Goal: Task Accomplishment & Management: Use online tool/utility

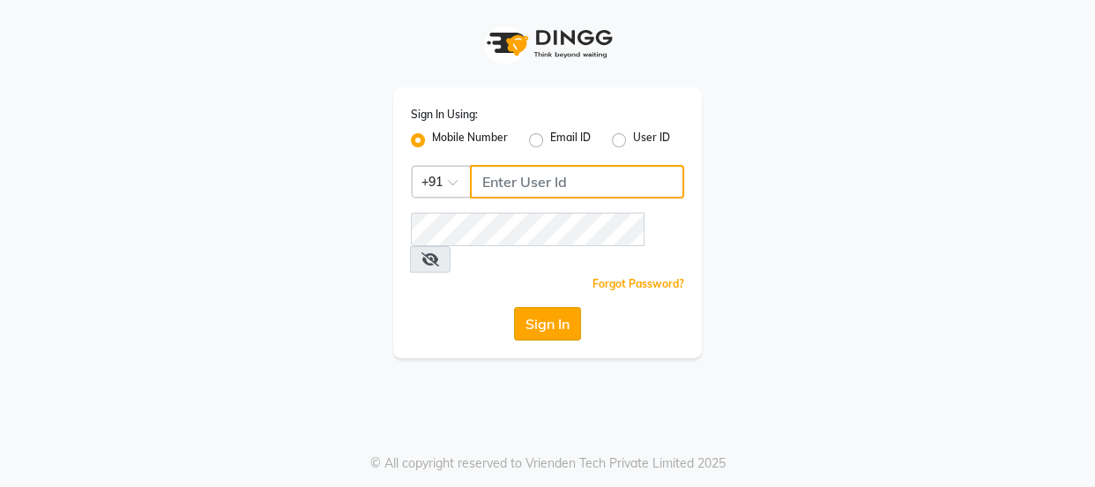
type input "9579232515"
click at [528, 307] on button "Sign In" at bounding box center [547, 324] width 67 height 34
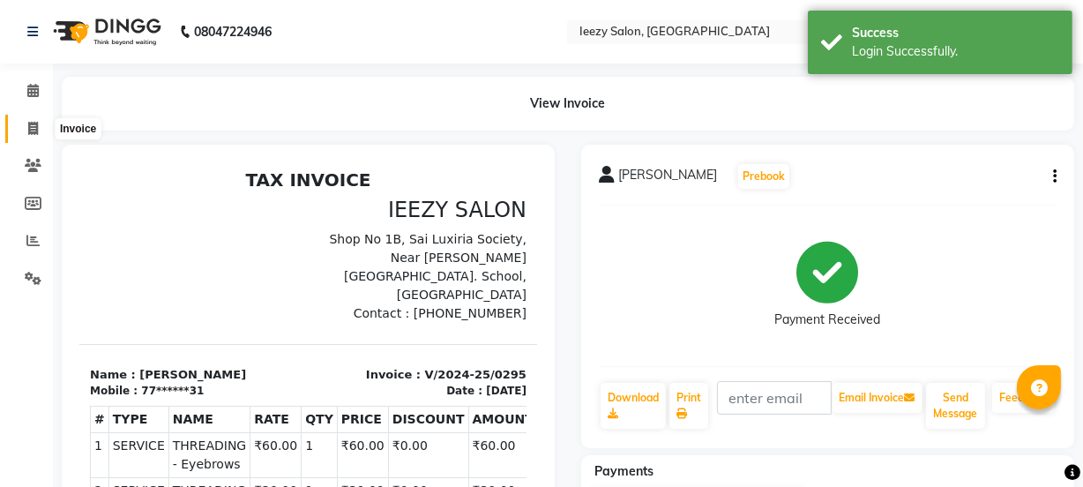
click at [28, 127] on icon at bounding box center [33, 128] width 10 height 13
select select "5982"
select select "service"
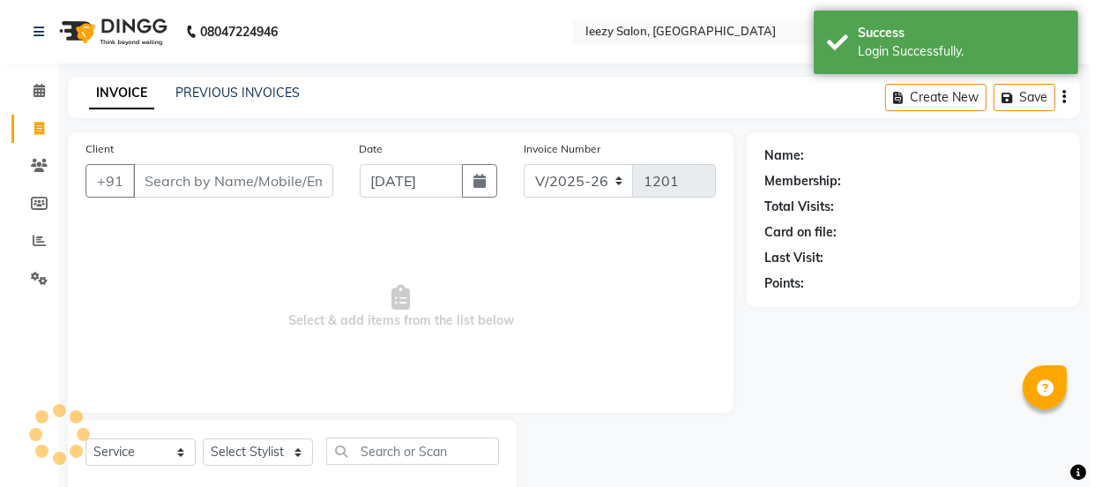
scroll to position [44, 0]
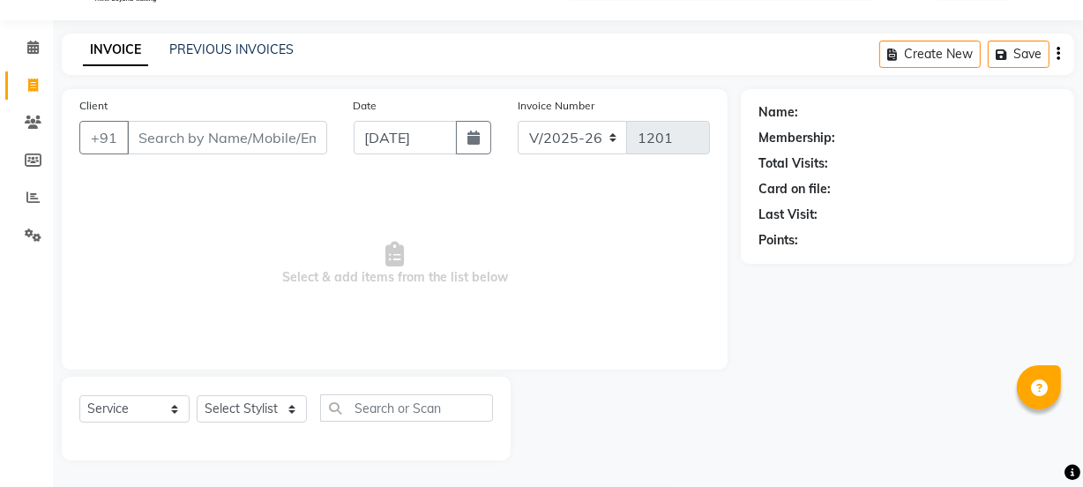
click at [174, 142] on input "Client" at bounding box center [227, 138] width 200 height 34
type input "7225061118"
click at [295, 145] on span "Add Client" at bounding box center [282, 138] width 70 height 18
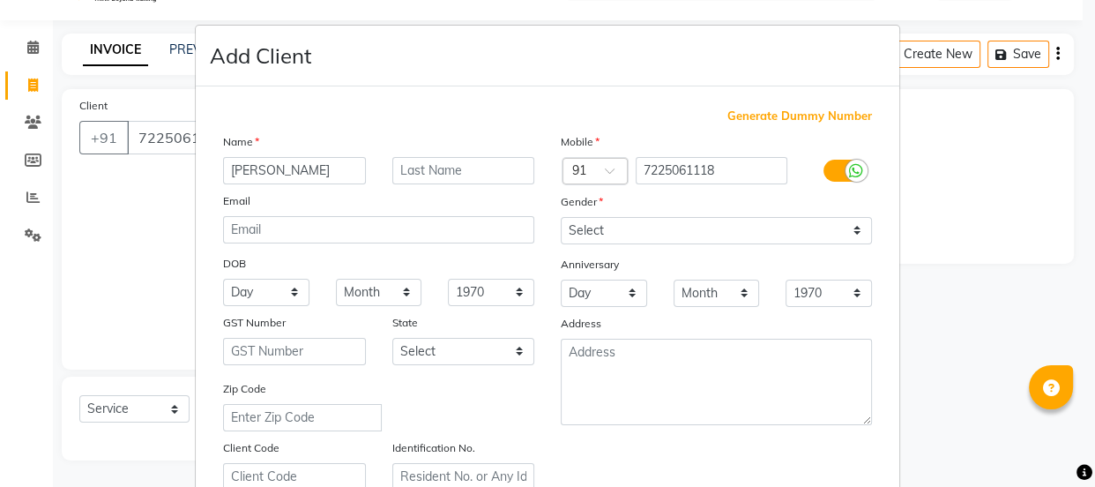
type input "[PERSON_NAME]"
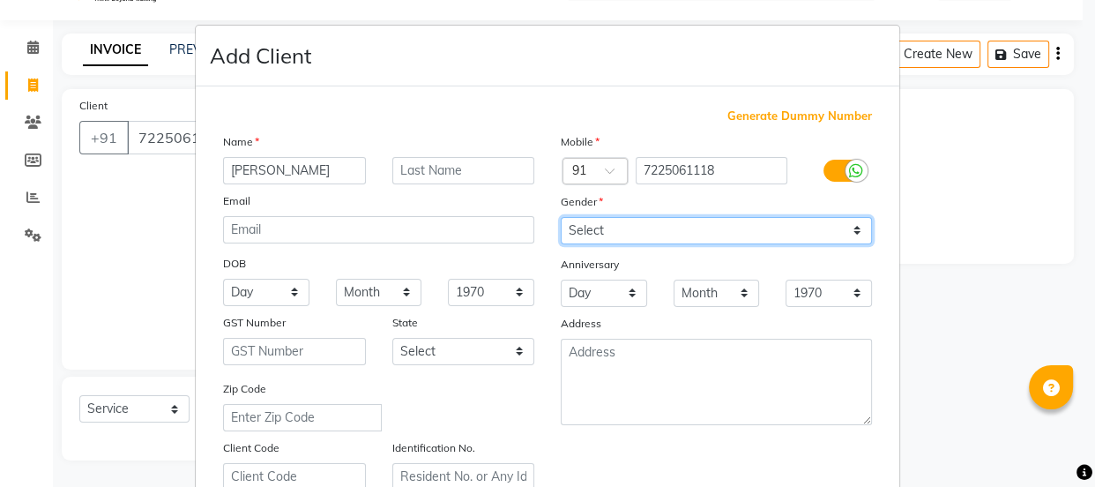
click at [855, 230] on select "Select [DEMOGRAPHIC_DATA] [DEMOGRAPHIC_DATA] Other Prefer Not To Say" at bounding box center [716, 230] width 311 height 27
select select "[DEMOGRAPHIC_DATA]"
click at [561, 217] on select "Select [DEMOGRAPHIC_DATA] [DEMOGRAPHIC_DATA] Other Prefer Not To Say" at bounding box center [716, 230] width 311 height 27
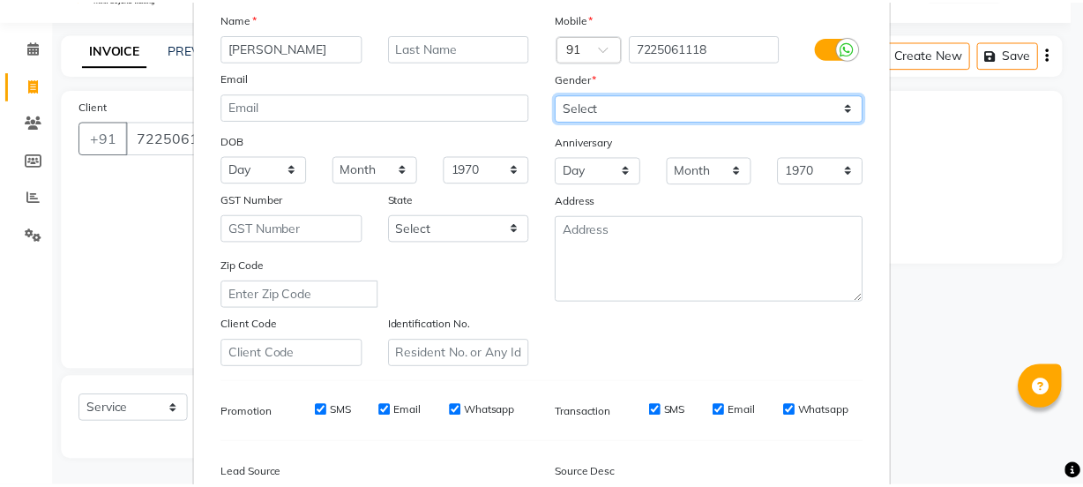
scroll to position [332, 0]
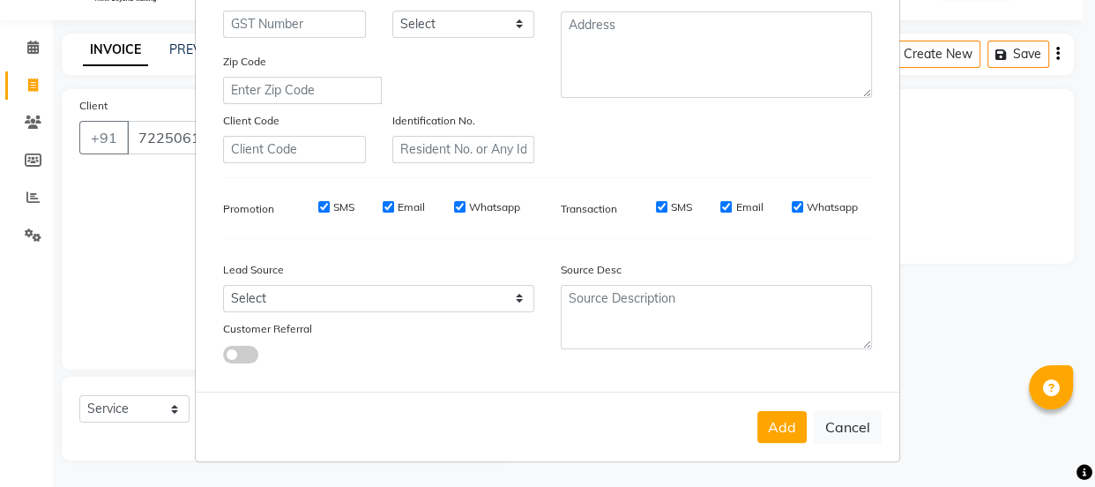
click at [318, 201] on input "SMS" at bounding box center [323, 206] width 11 height 11
checkbox input "false"
click at [383, 201] on input "Email" at bounding box center [388, 206] width 11 height 11
checkbox input "false"
drag, startPoint x: 450, startPoint y: 203, endPoint x: 541, endPoint y: 198, distance: 91.9
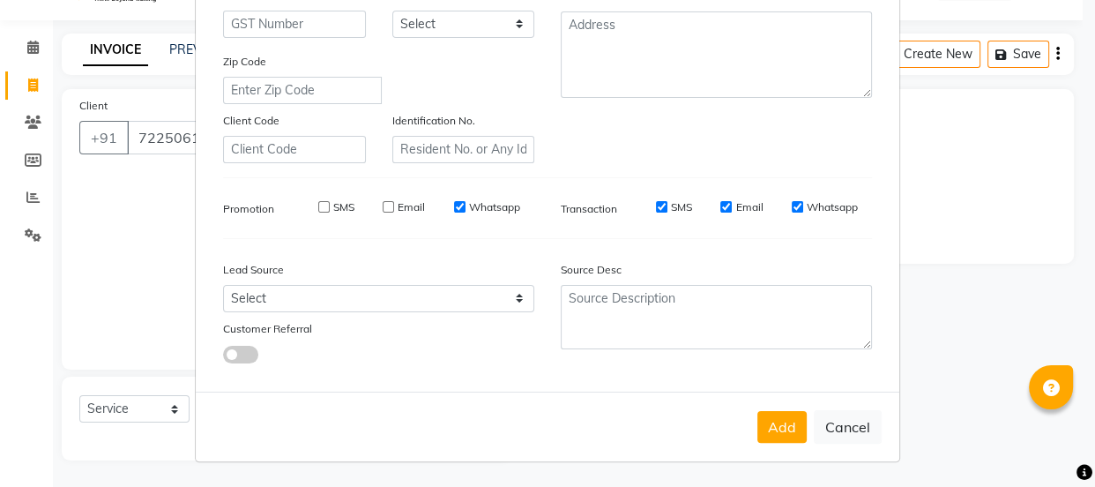
click at [454, 203] on input "Whatsapp" at bounding box center [459, 206] width 11 height 11
checkbox input "false"
click at [656, 203] on input "SMS" at bounding box center [661, 206] width 11 height 11
checkbox input "false"
click at [722, 201] on input "Email" at bounding box center [725, 206] width 11 height 11
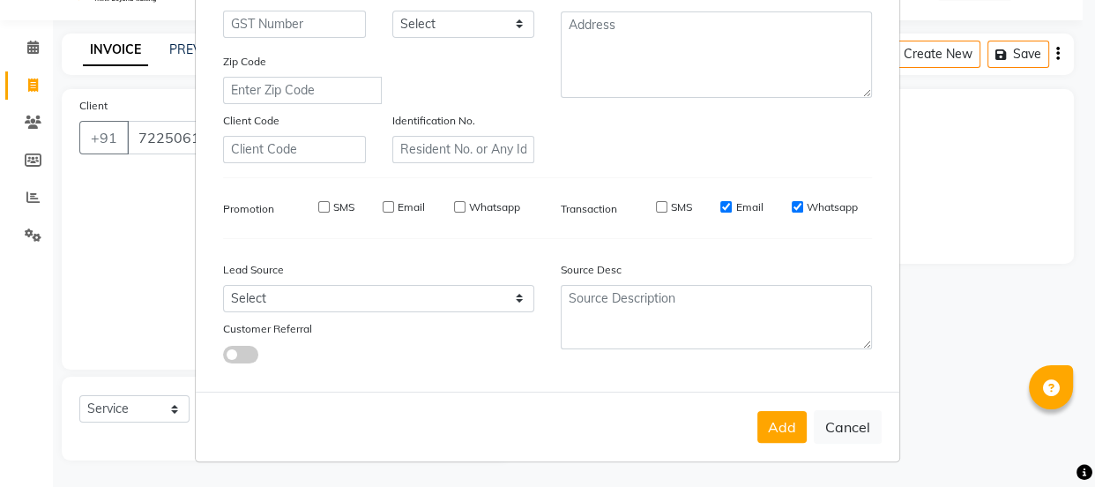
checkbox input "false"
click at [792, 201] on input "Whatsapp" at bounding box center [797, 206] width 11 height 11
checkbox input "false"
click at [781, 436] on button "Add" at bounding box center [782, 427] width 49 height 32
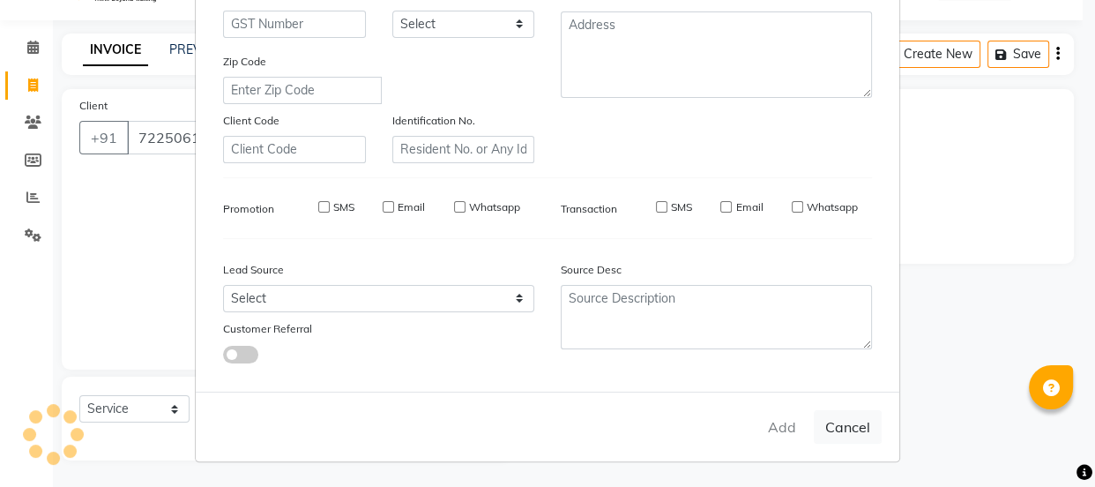
type input "72******18"
select select
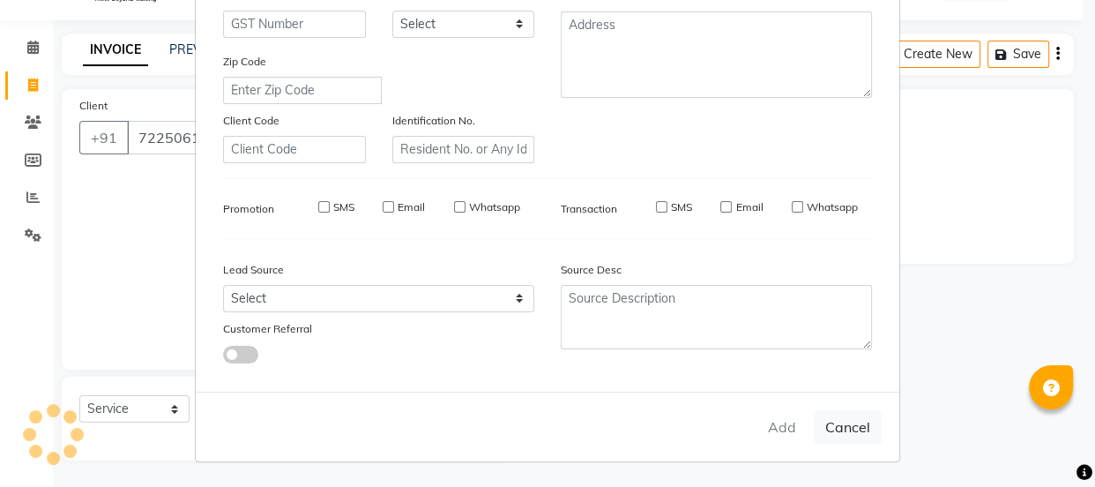
select select
checkbox input "false"
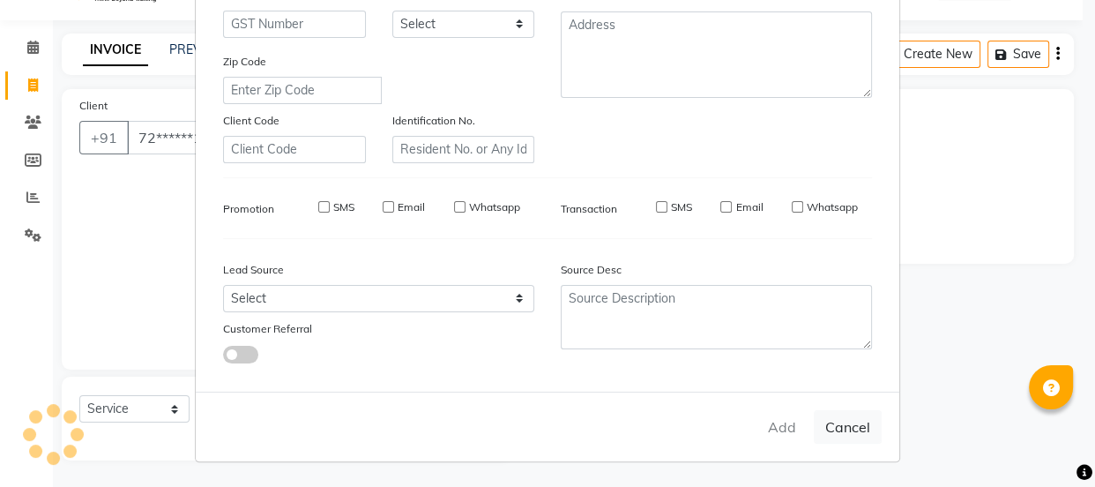
checkbox input "false"
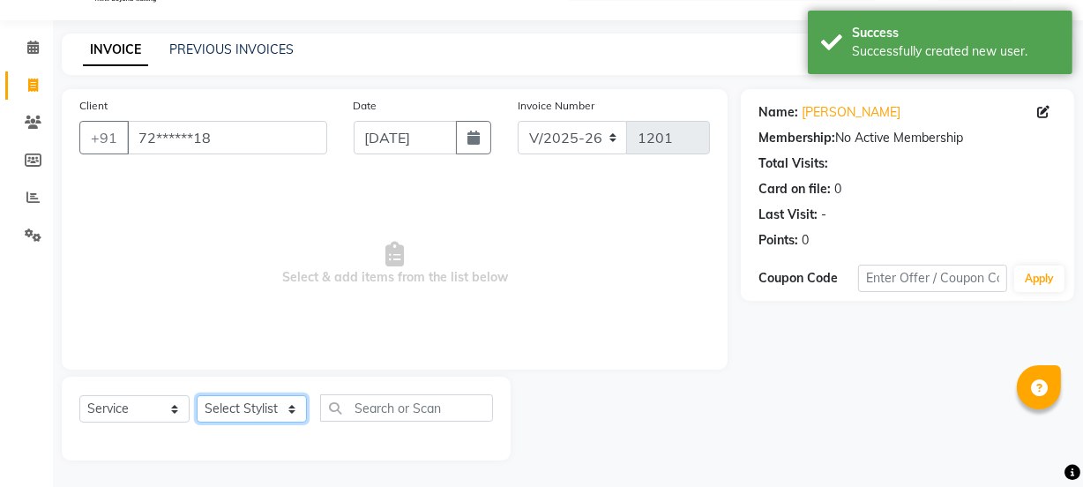
click at [282, 407] on select "Select Stylist Archana Mgr IEEZY -Owner [PERSON_NAME] MS AARTI Ms [PERSON_NAME]…" at bounding box center [252, 408] width 110 height 27
select select "88068"
click at [197, 395] on select "Select Stylist Archana Mgr IEEZY -Owner [PERSON_NAME] MS AARTI Ms [PERSON_NAME]…" at bounding box center [252, 408] width 110 height 27
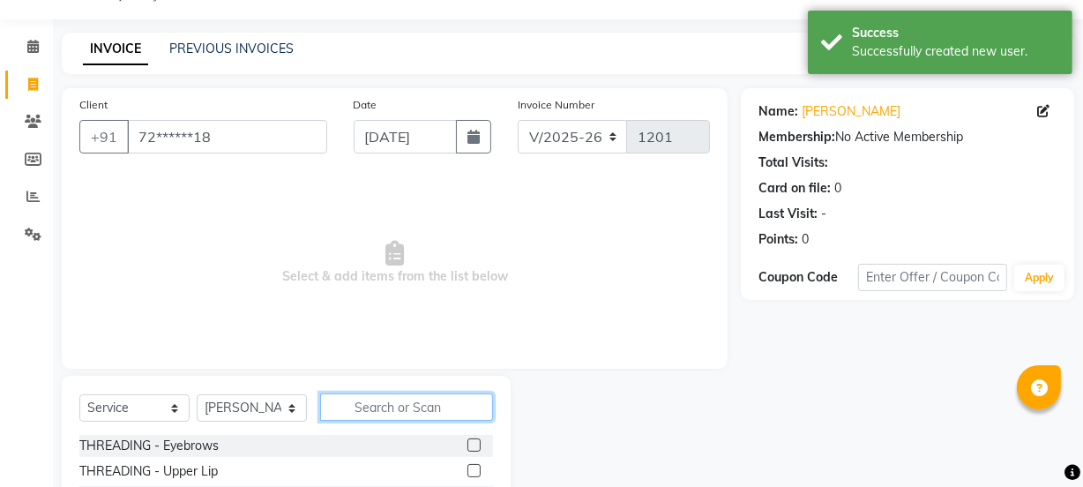
drag, startPoint x: 436, startPoint y: 405, endPoint x: 418, endPoint y: 405, distance: 17.6
click at [435, 405] on input "text" at bounding box center [406, 406] width 173 height 27
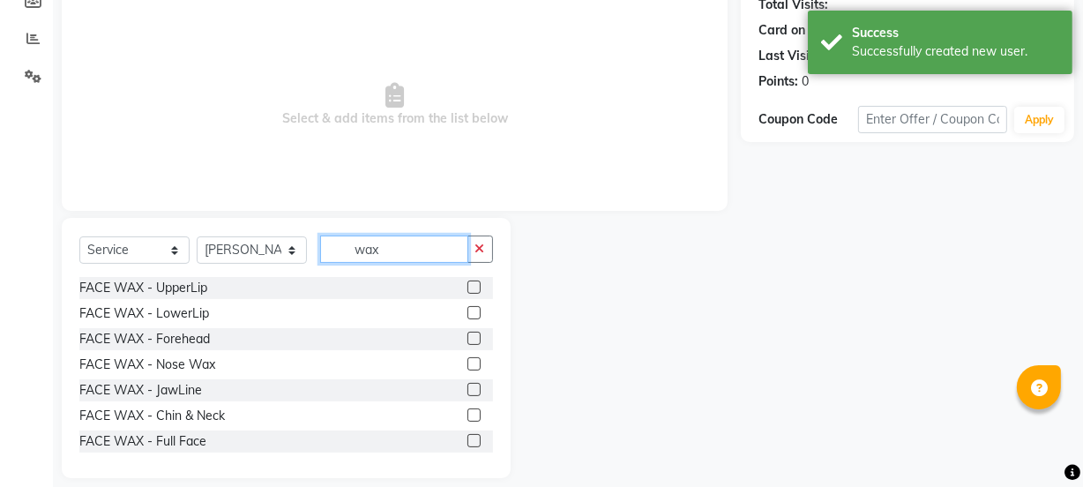
scroll to position [220, 0]
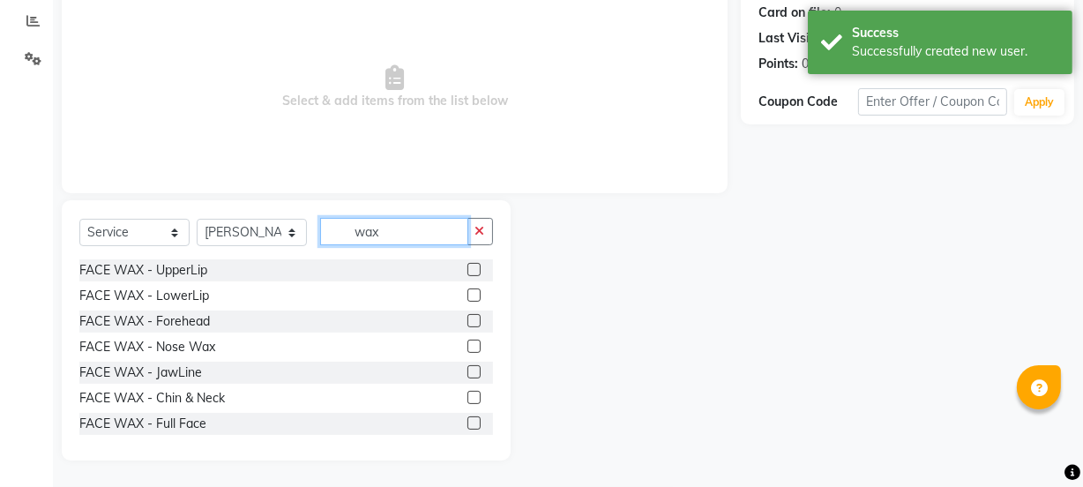
type input "wax"
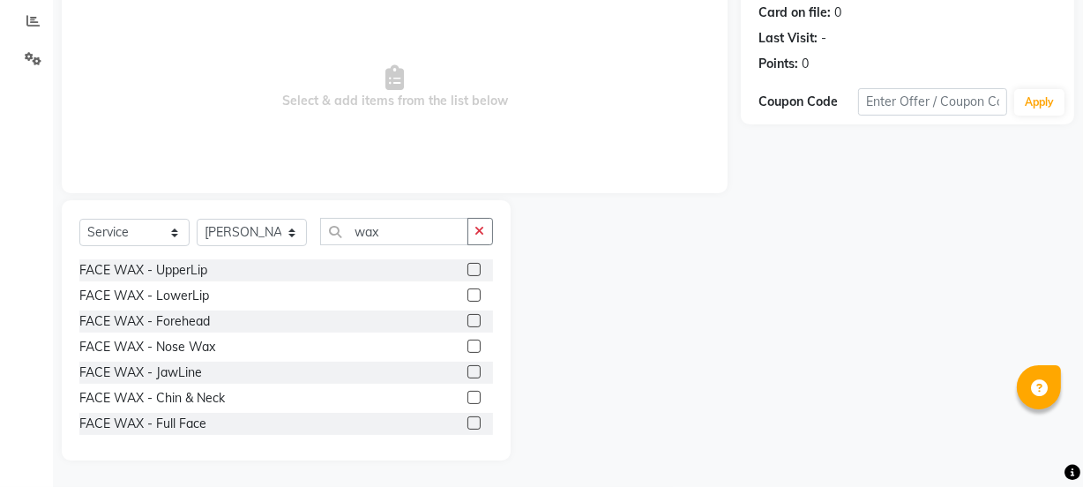
drag, startPoint x: 459, startPoint y: 265, endPoint x: 448, endPoint y: 265, distance: 11.5
click at [467, 265] on label at bounding box center [473, 269] width 13 height 13
click at [467, 265] on input "checkbox" at bounding box center [472, 270] width 11 height 11
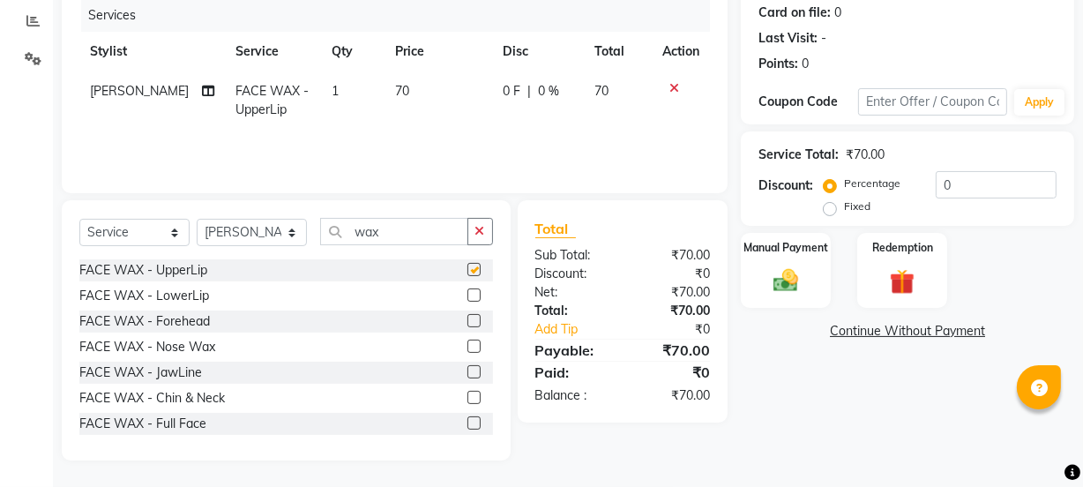
checkbox input "false"
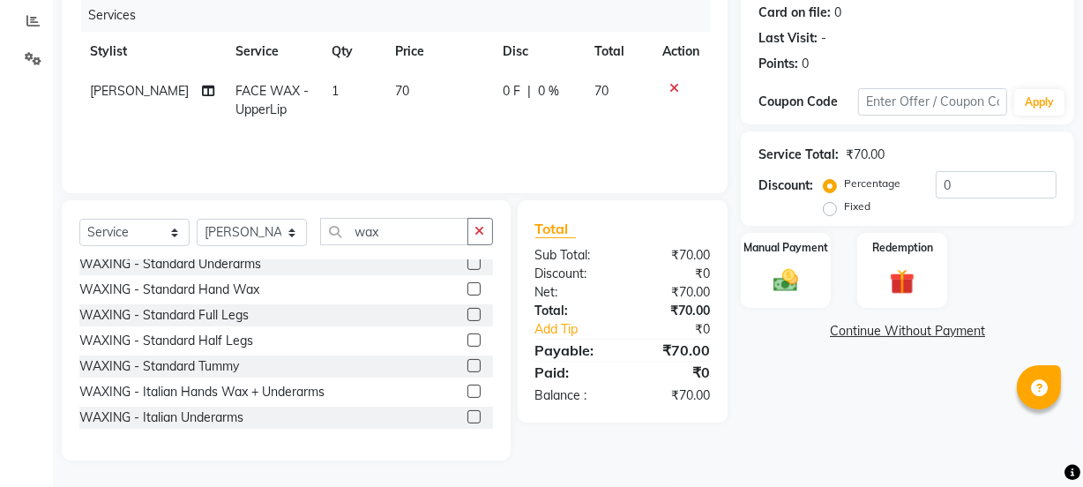
scroll to position [240, 0]
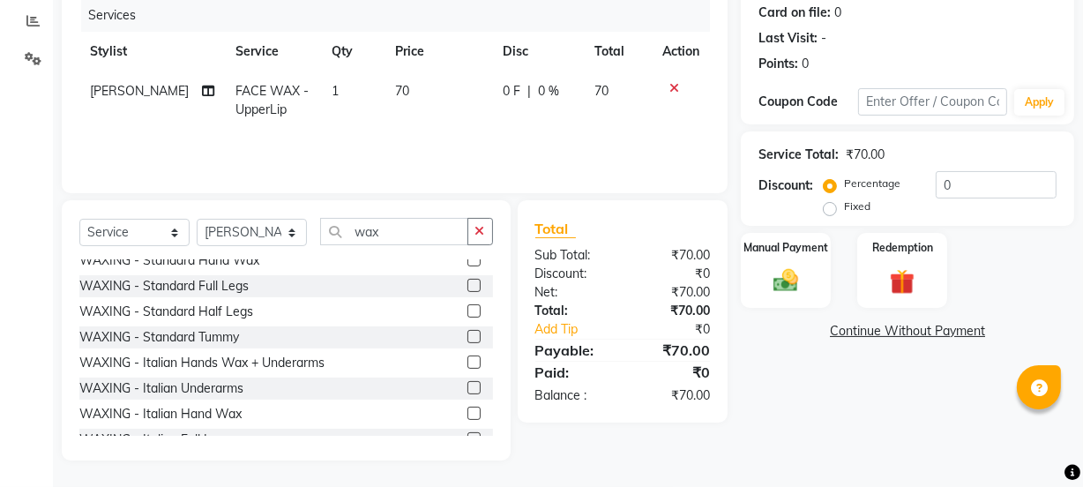
click at [467, 390] on label at bounding box center [473, 387] width 13 height 13
click at [467, 390] on input "checkbox" at bounding box center [472, 388] width 11 height 11
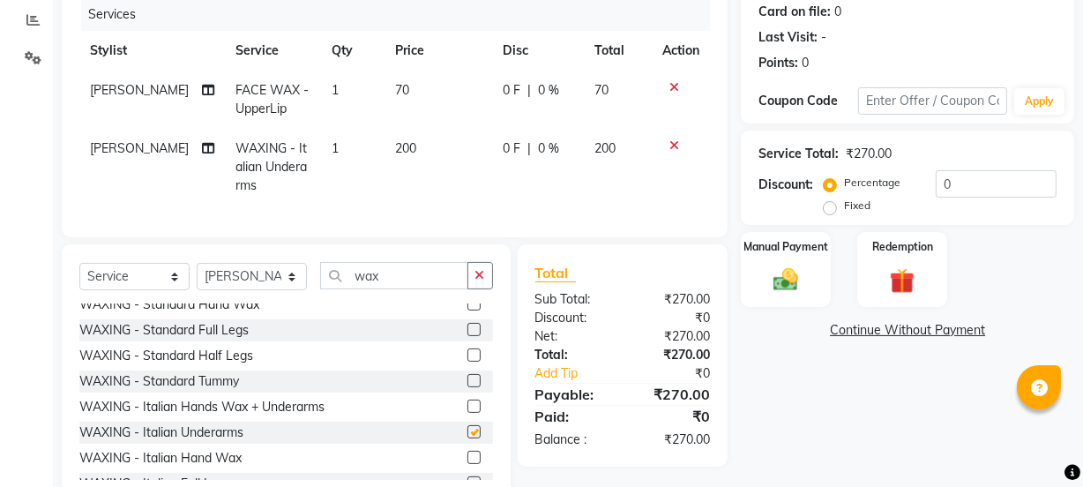
checkbox input "false"
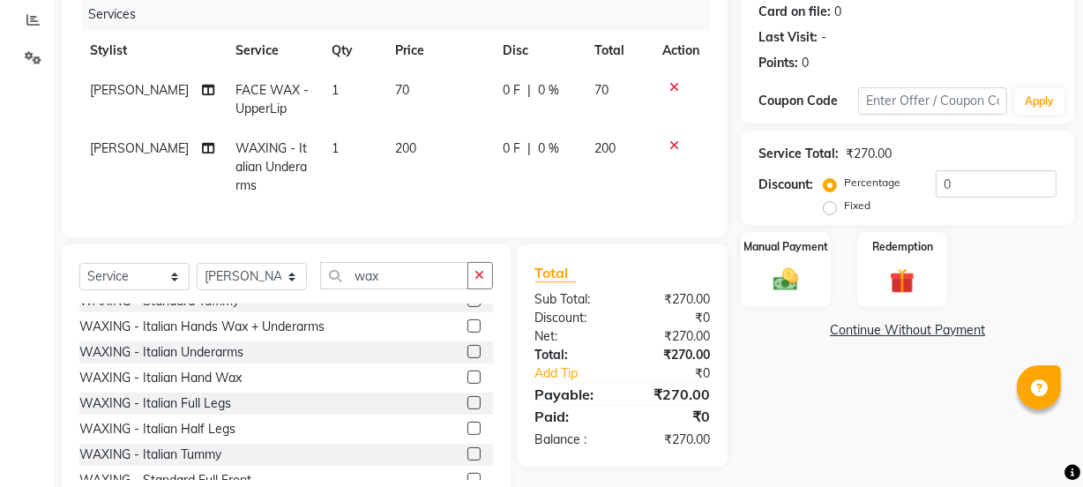
click at [467, 384] on label at bounding box center [473, 376] width 13 height 13
click at [467, 384] on input "checkbox" at bounding box center [472, 377] width 11 height 11
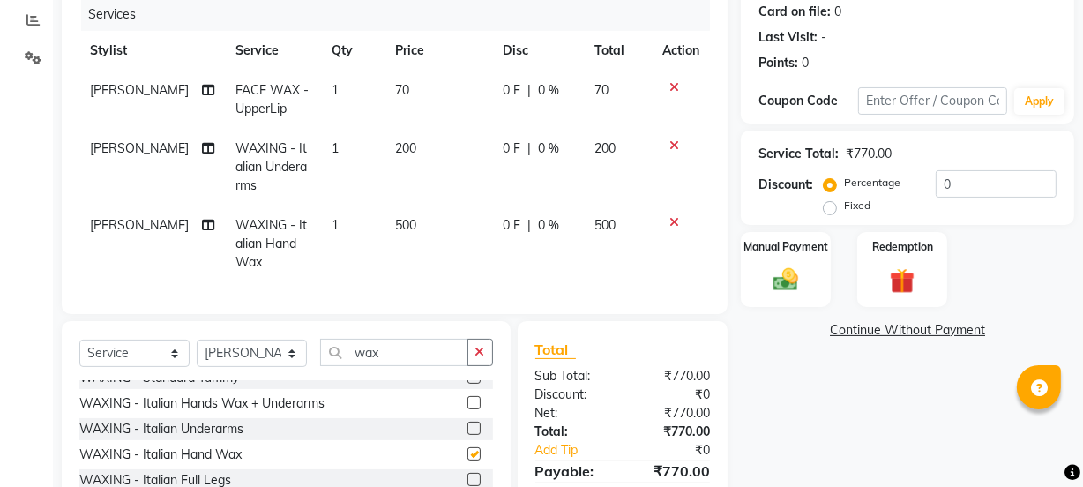
checkbox input "false"
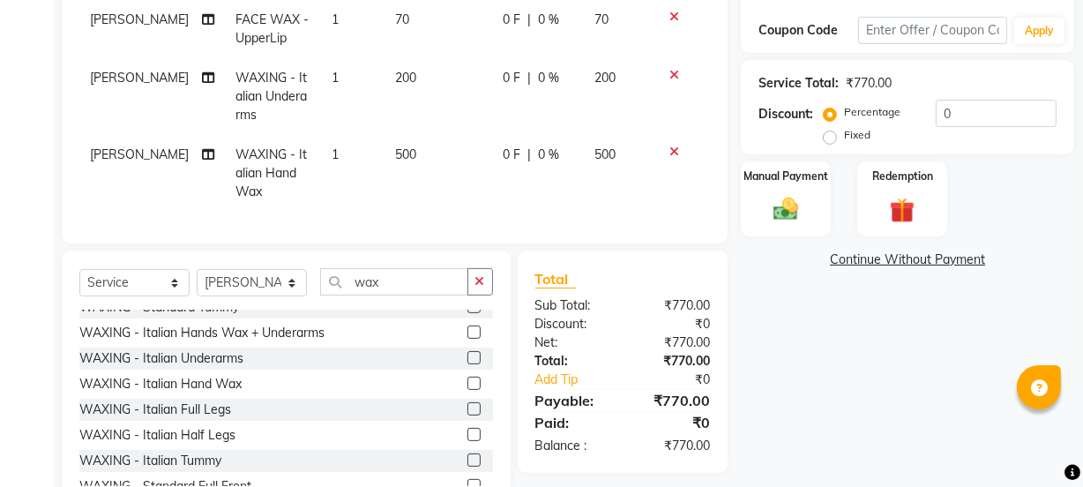
scroll to position [300, 0]
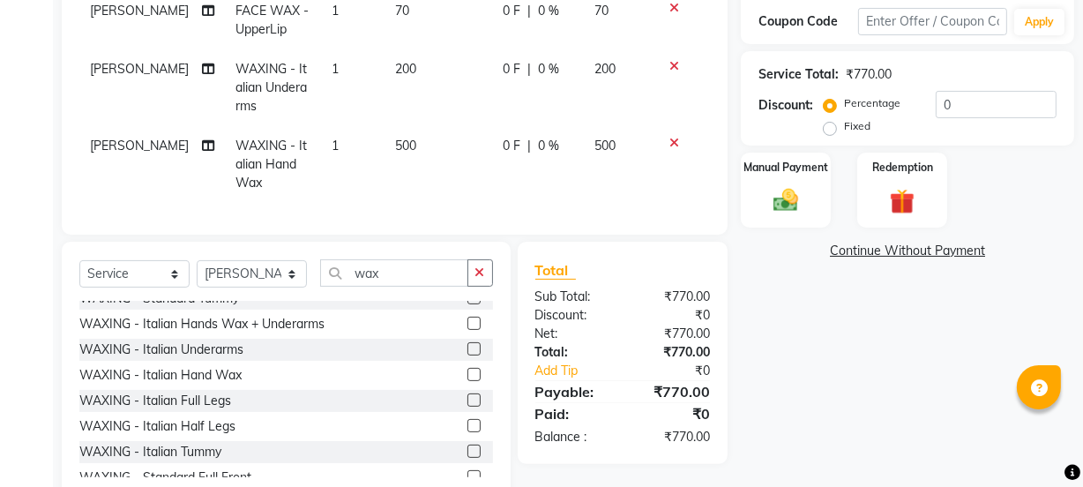
click at [467, 407] on label at bounding box center [473, 399] width 13 height 13
click at [467, 407] on input "checkbox" at bounding box center [472, 400] width 11 height 11
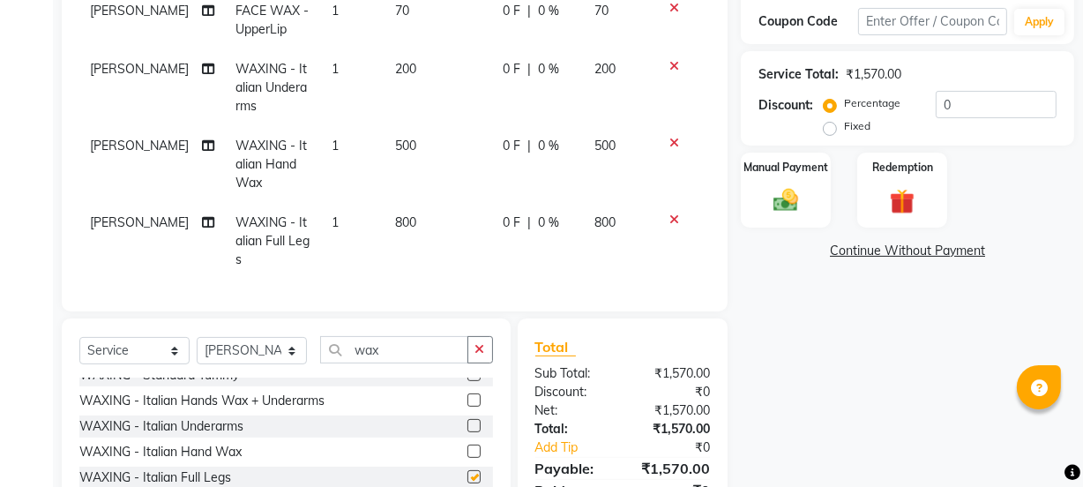
checkbox input "false"
click at [395, 220] on span "800" at bounding box center [405, 222] width 21 height 16
select select "88068"
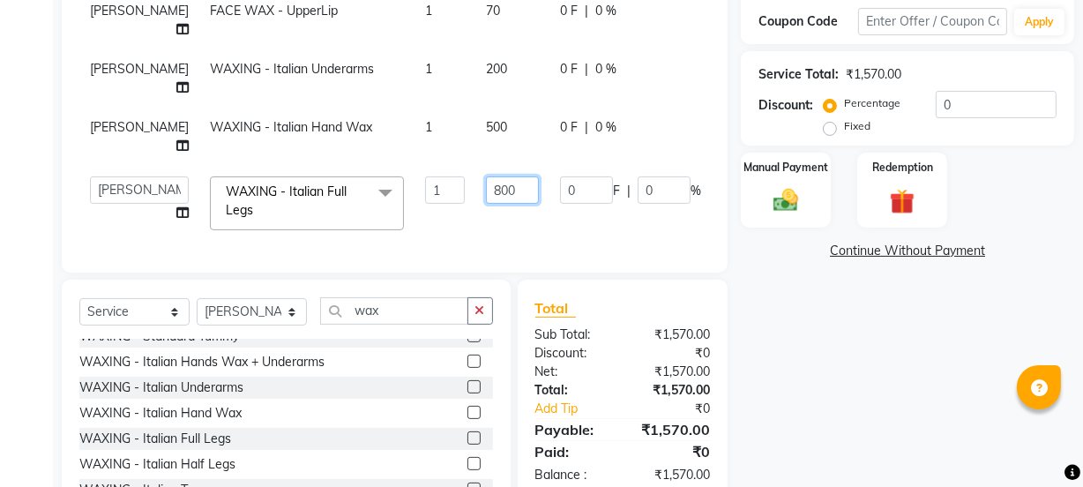
click at [486, 188] on input "800" at bounding box center [512, 189] width 53 height 27
type input "500"
click at [549, 229] on td "0 F | 0 %" at bounding box center [630, 203] width 162 height 75
select select "88068"
click at [762, 204] on div "Manual Payment" at bounding box center [785, 190] width 93 height 78
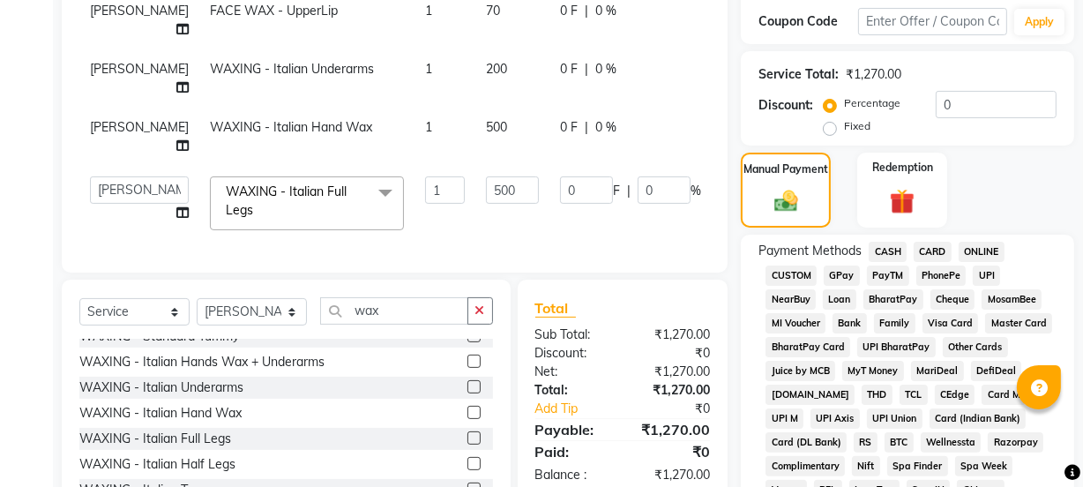
click at [853, 276] on span "GPay" at bounding box center [842, 275] width 36 height 20
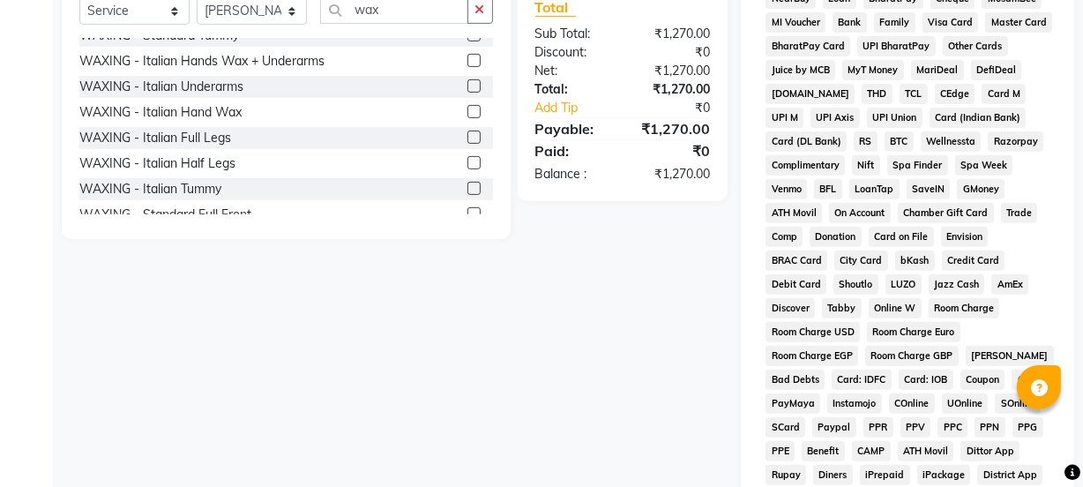
scroll to position [862, 0]
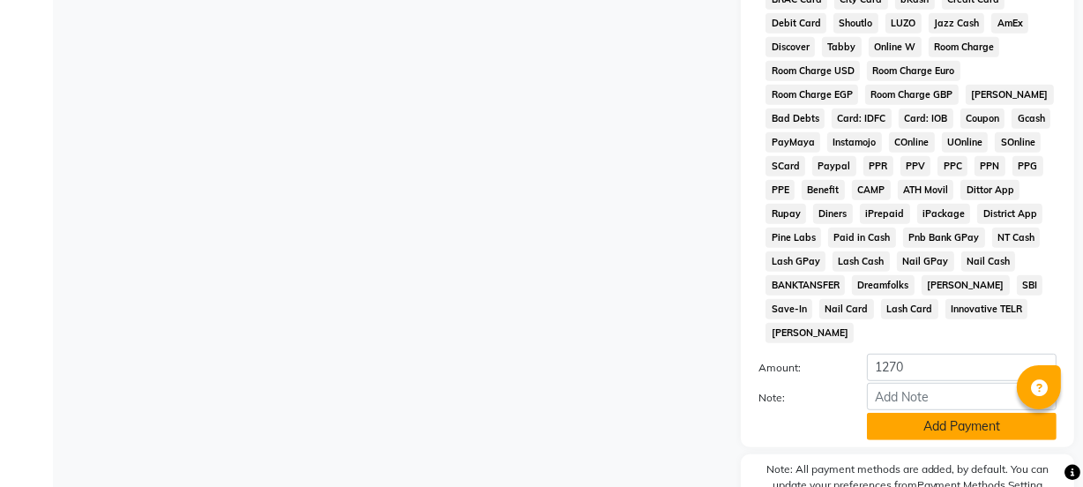
click at [903, 413] on button "Add Payment" at bounding box center [962, 426] width 190 height 27
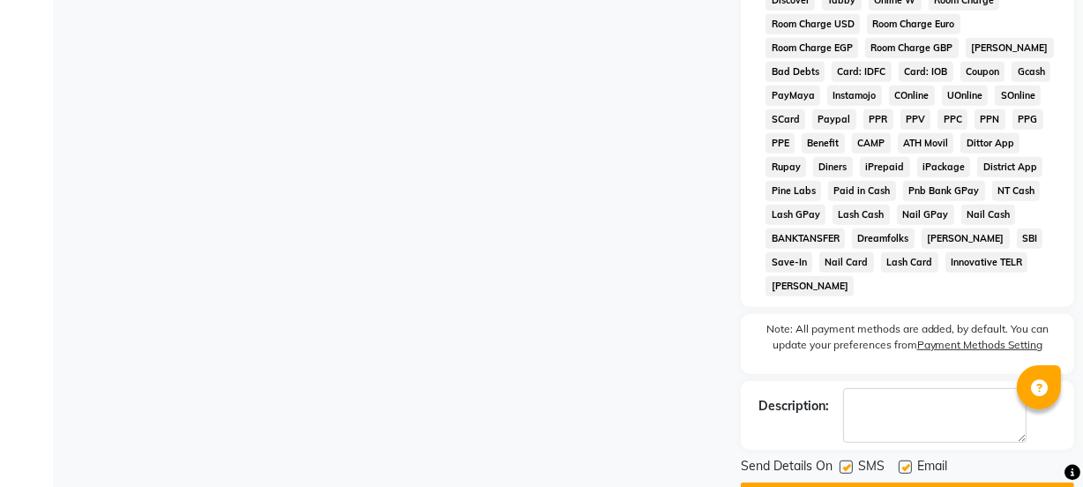
scroll to position [933, 0]
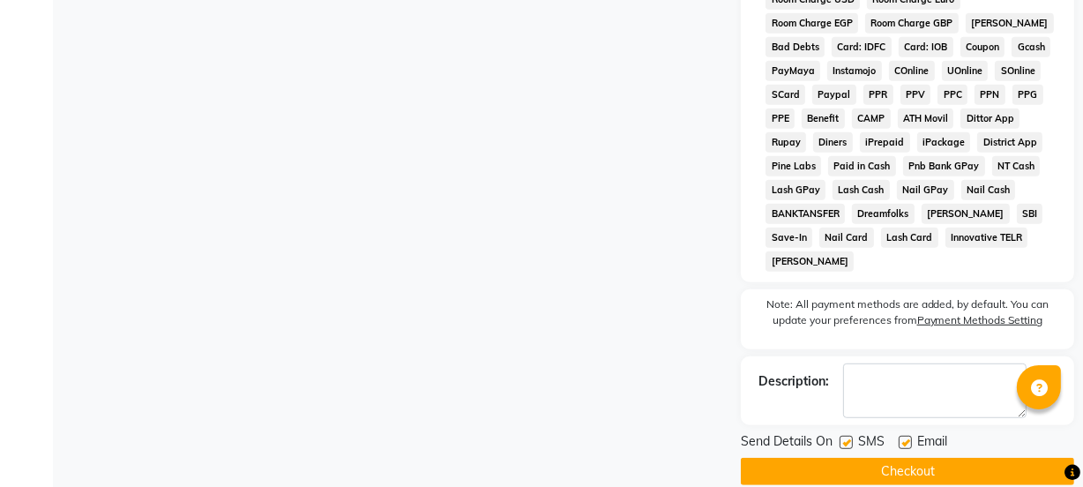
click at [843, 436] on label at bounding box center [846, 442] width 13 height 13
click at [843, 437] on input "checkbox" at bounding box center [845, 442] width 11 height 11
checkbox input "false"
click at [903, 436] on label at bounding box center [905, 442] width 13 height 13
click at [903, 437] on input "checkbox" at bounding box center [904, 442] width 11 height 11
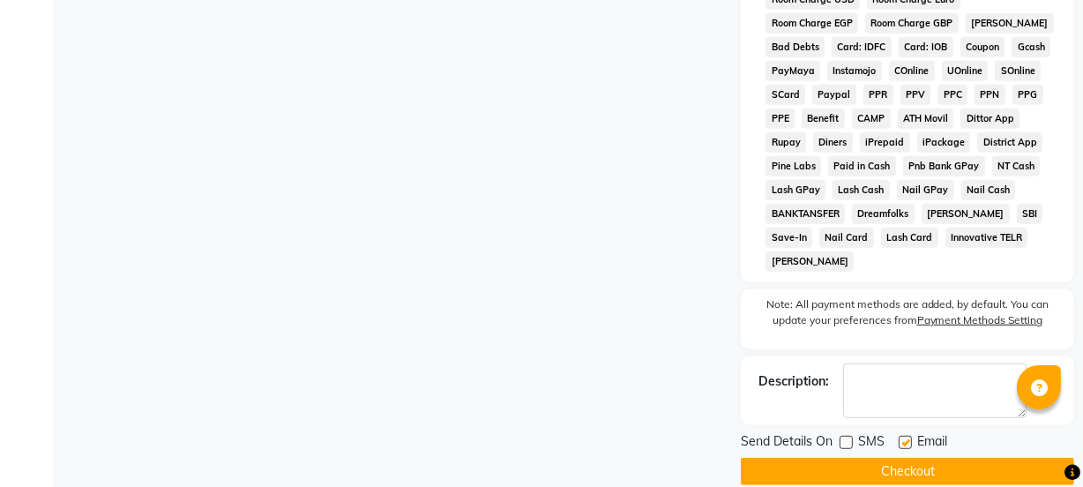
checkbox input "false"
click at [893, 458] on button "Checkout" at bounding box center [907, 471] width 333 height 27
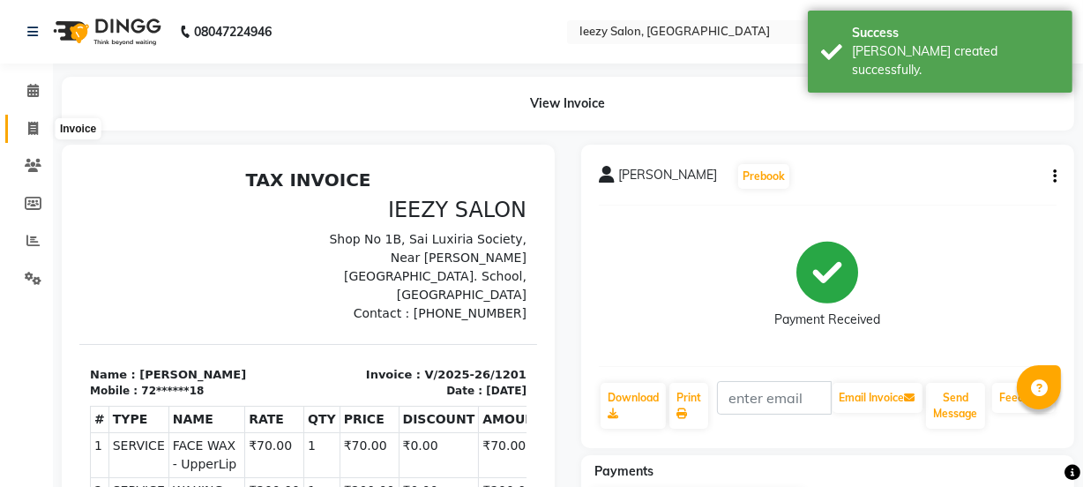
click at [36, 124] on icon at bounding box center [33, 128] width 10 height 13
select select "service"
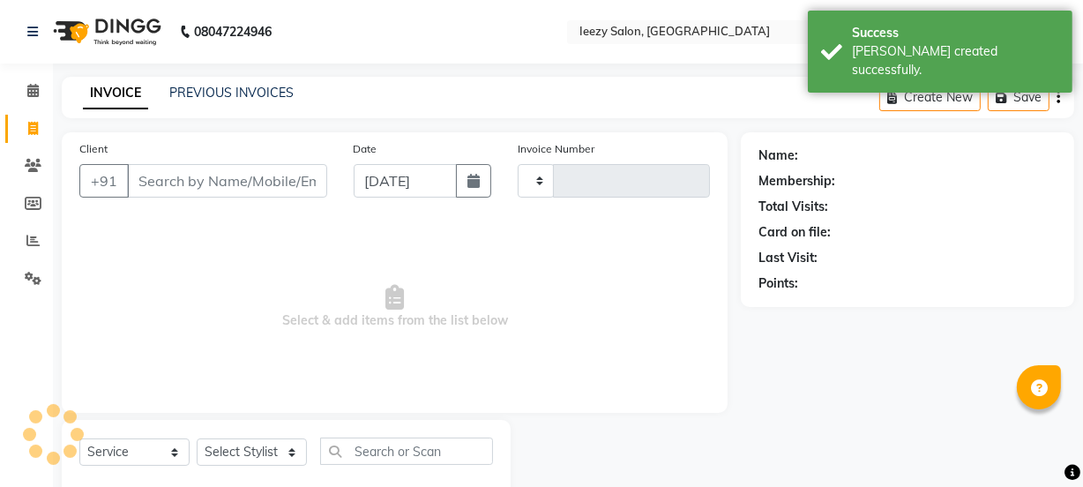
type input "1202"
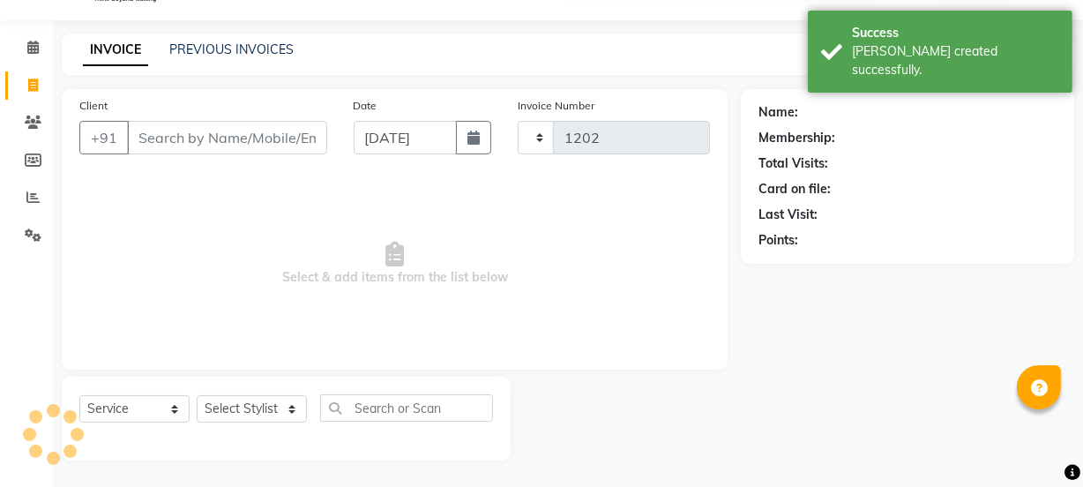
select select "5982"
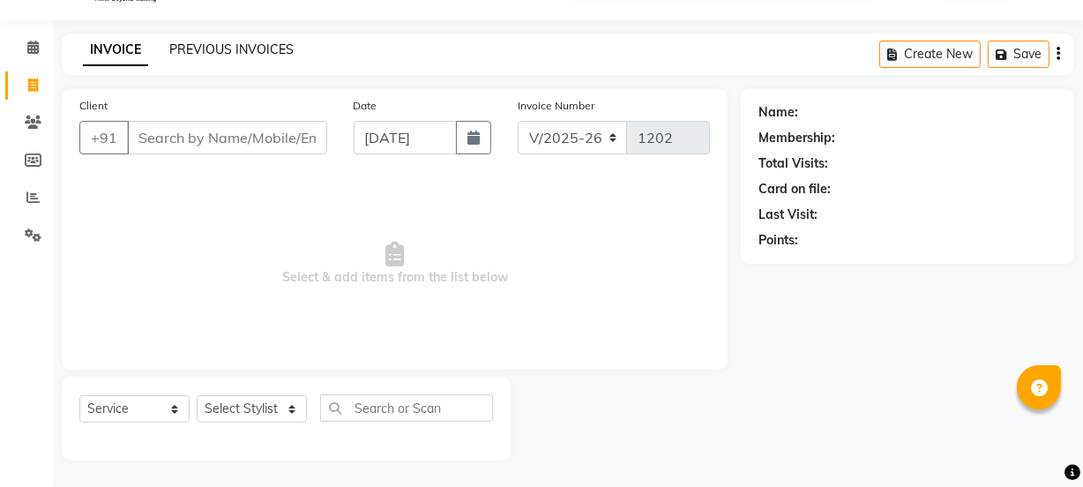
click at [223, 45] on link "PREVIOUS INVOICES" at bounding box center [231, 49] width 124 height 16
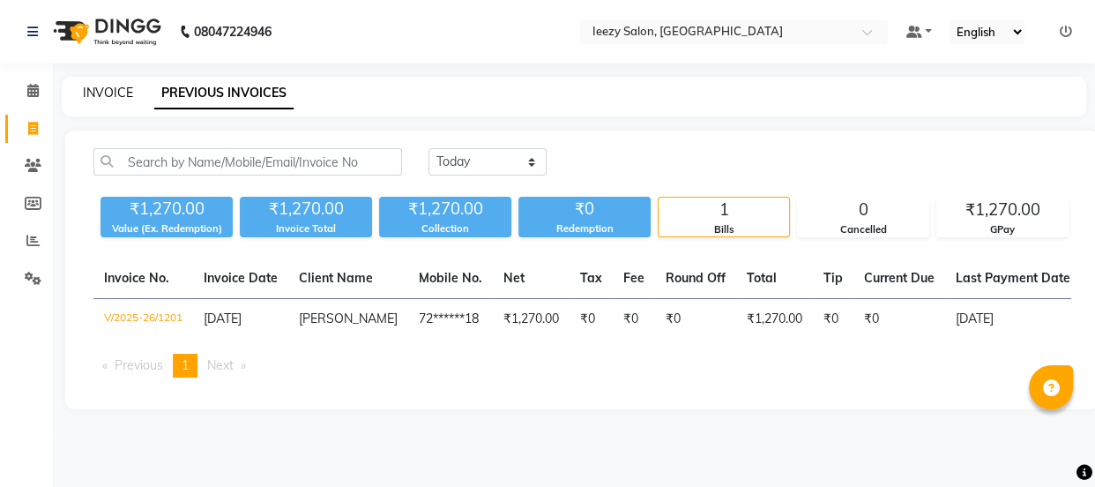
click at [90, 92] on link "INVOICE" at bounding box center [108, 93] width 50 height 16
select select "5982"
select select "service"
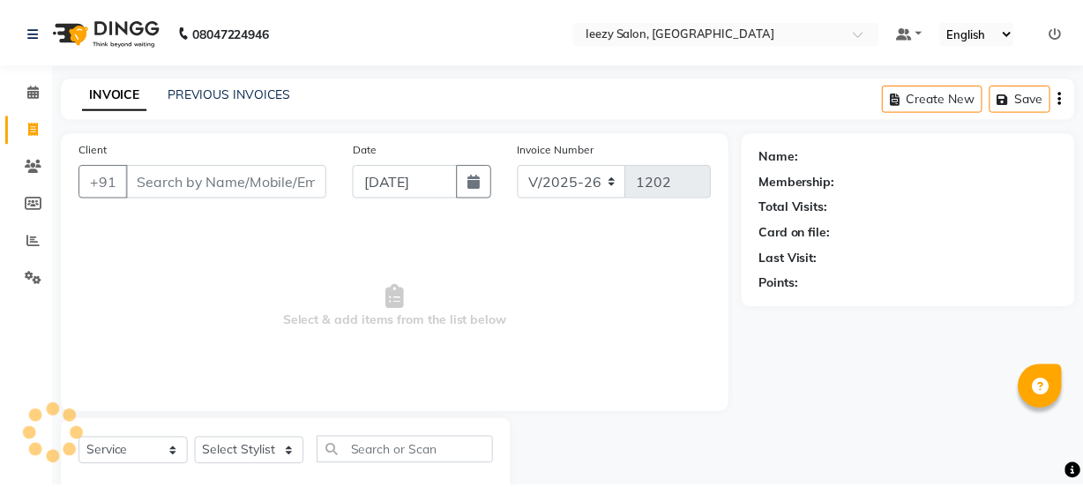
scroll to position [44, 0]
